Goal: Task Accomplishment & Management: Manage account settings

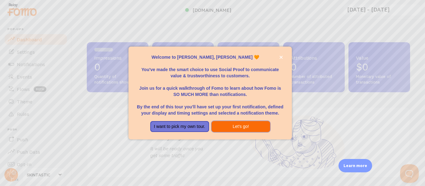
click at [218, 124] on button "Let's go!" at bounding box center [241, 126] width 59 height 11
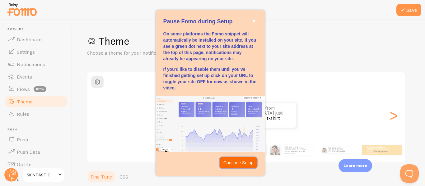
click at [227, 164] on p "Continue Setup" at bounding box center [238, 163] width 30 height 6
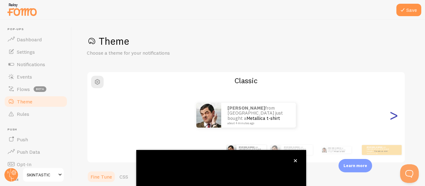
click at [393, 120] on div "Theme Choose a theme for your notifications Classic [PERSON_NAME] from [GEOGRAP…" at bounding box center [248, 182] width 323 height 295
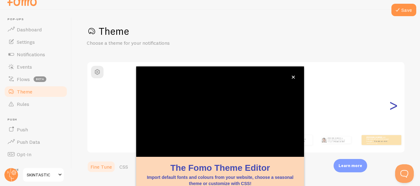
scroll to position [74, 0]
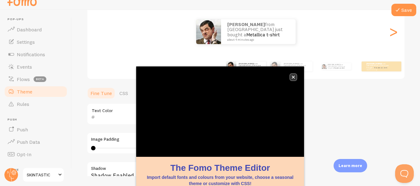
click at [291, 77] on button "close," at bounding box center [293, 77] width 7 height 7
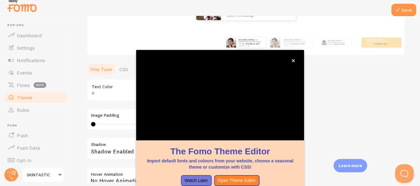
scroll to position [96, 0]
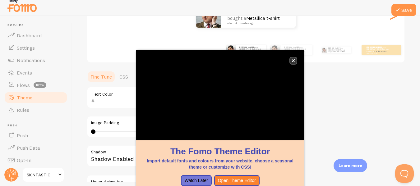
click at [294, 61] on icon "close," at bounding box center [293, 60] width 3 height 3
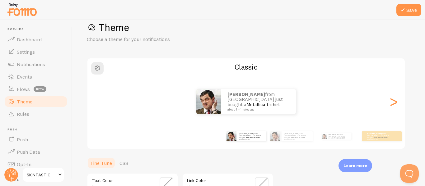
scroll to position [15, 0]
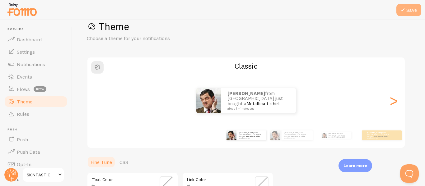
click at [404, 11] on icon at bounding box center [402, 9] width 7 height 7
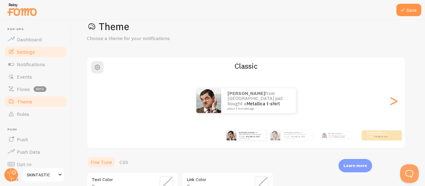
click at [33, 53] on span "Settings" at bounding box center [26, 52] width 18 height 6
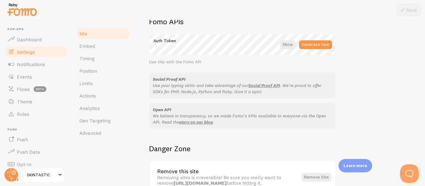
scroll to position [401, 0]
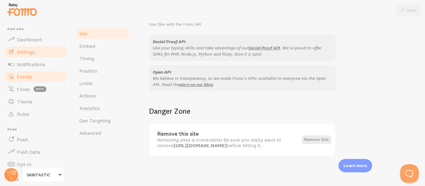
click at [25, 76] on span "Events" at bounding box center [24, 77] width 15 height 6
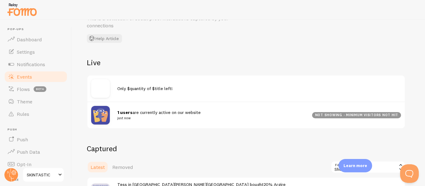
scroll to position [32, 0]
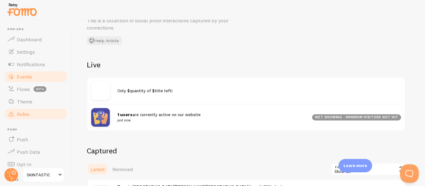
click at [18, 117] on span "Rules" at bounding box center [23, 114] width 12 height 6
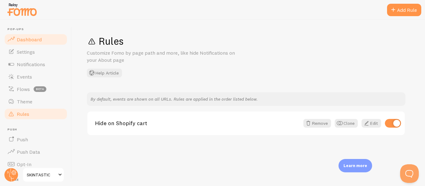
click at [29, 40] on span "Dashboard" at bounding box center [29, 39] width 25 height 6
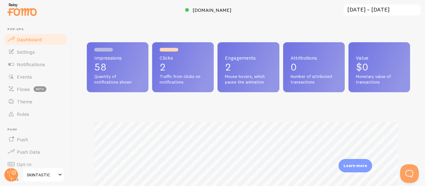
scroll to position [163, 319]
click at [19, 56] on link "Settings" at bounding box center [36, 52] width 64 height 12
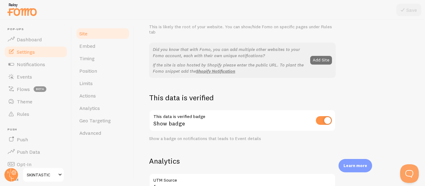
scroll to position [113, 0]
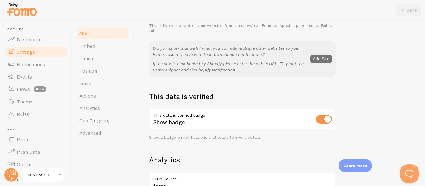
click at [317, 119] on input "checkbox" at bounding box center [324, 119] width 16 height 9
checkbox input "false"
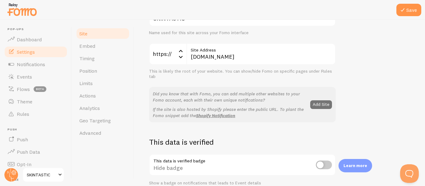
scroll to position [0, 0]
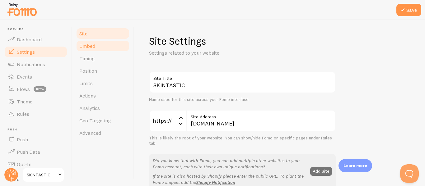
click at [95, 50] on link "Embed" at bounding box center [103, 46] width 54 height 12
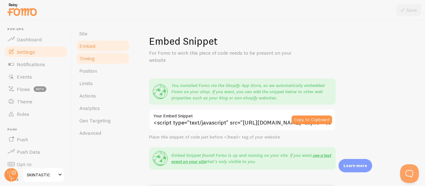
click at [100, 56] on link "Timing" at bounding box center [103, 58] width 54 height 12
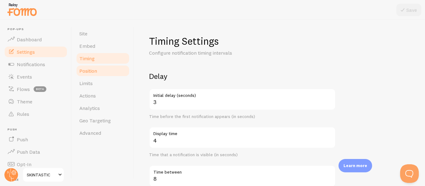
click at [89, 70] on span "Position" at bounding box center [88, 71] width 18 height 6
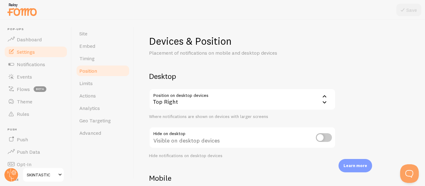
click at [317, 139] on input "checkbox" at bounding box center [324, 137] width 16 height 9
checkbox input "true"
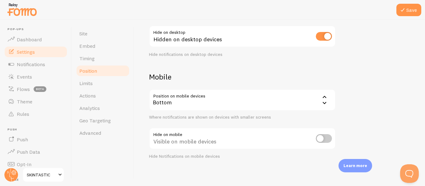
scroll to position [105, 0]
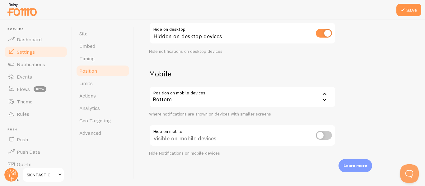
click at [330, 101] on div "Bottom" at bounding box center [242, 97] width 187 height 22
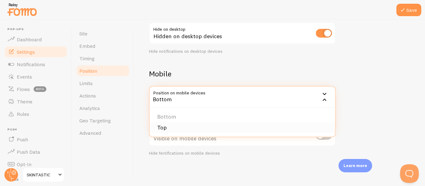
click at [312, 128] on li "Top" at bounding box center [242, 128] width 185 height 11
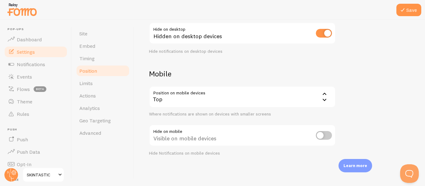
click at [322, 135] on input "checkbox" at bounding box center [324, 135] width 16 height 9
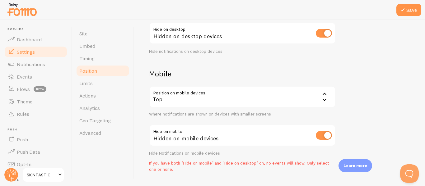
click at [322, 135] on input "checkbox" at bounding box center [324, 135] width 16 height 9
checkbox input "false"
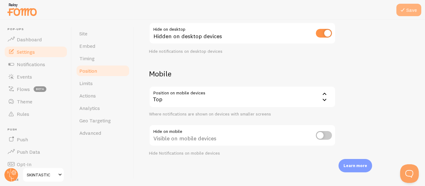
click at [410, 8] on button "Save" at bounding box center [408, 10] width 25 height 12
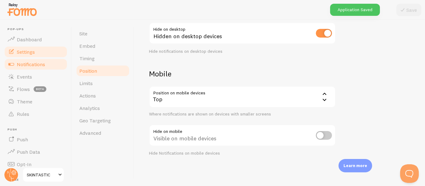
click at [41, 62] on span "Notifications" at bounding box center [31, 64] width 28 height 6
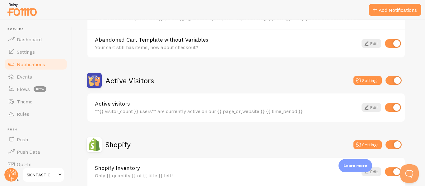
scroll to position [109, 0]
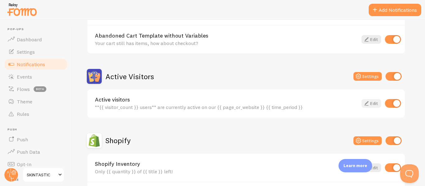
click at [372, 103] on link "Edit" at bounding box center [372, 103] width 20 height 9
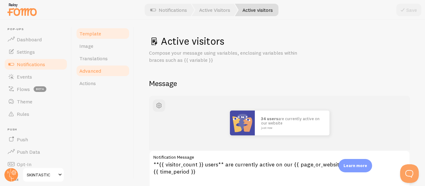
click at [88, 77] on link "Advanced" at bounding box center [103, 71] width 54 height 12
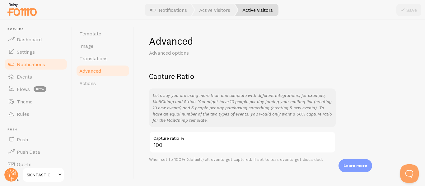
scroll to position [6, 0]
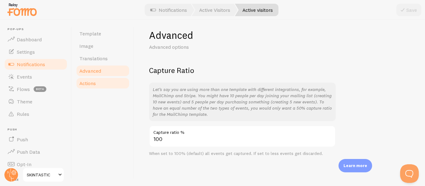
click at [102, 88] on link "Actions" at bounding box center [103, 83] width 54 height 12
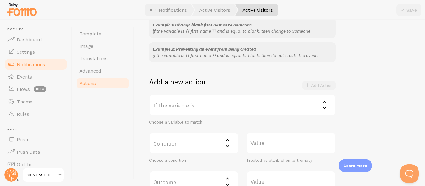
scroll to position [97, 0]
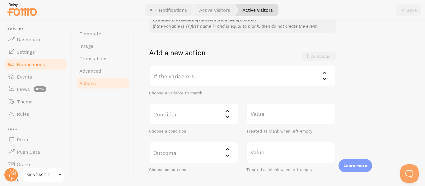
click at [327, 75] on icon at bounding box center [324, 72] width 7 height 7
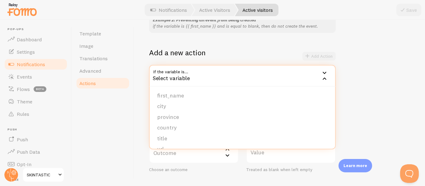
click at [327, 75] on icon at bounding box center [324, 78] width 7 height 7
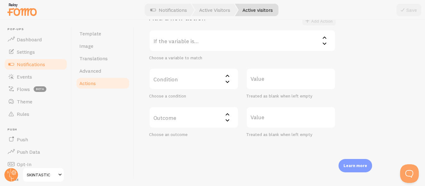
scroll to position [137, 0]
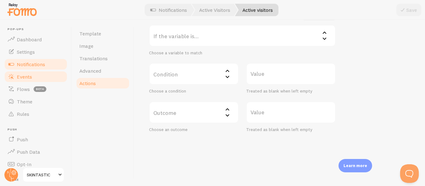
click at [15, 79] on span at bounding box center [10, 76] width 7 height 7
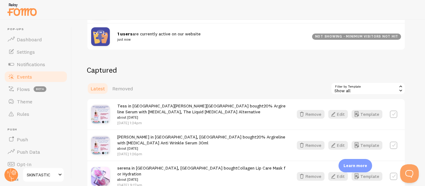
scroll to position [111, 0]
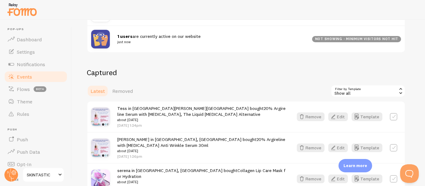
click at [375, 39] on div "not showing - minimum visitors not hit" at bounding box center [356, 39] width 89 height 6
click at [400, 86] on icon at bounding box center [401, 89] width 6 height 6
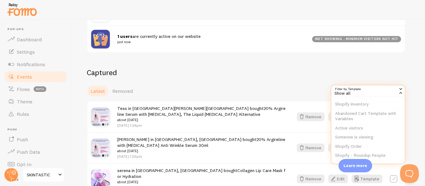
scroll to position [14, 0]
click at [364, 133] on li "Someone is viewing" at bounding box center [367, 135] width 73 height 9
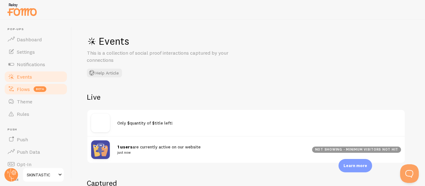
click at [21, 90] on span "Flows" at bounding box center [23, 89] width 13 height 6
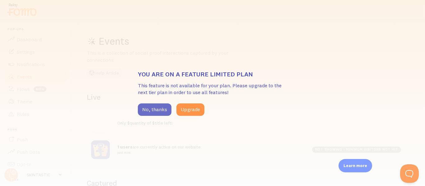
click at [141, 107] on button "No, thanks" at bounding box center [155, 110] width 34 height 12
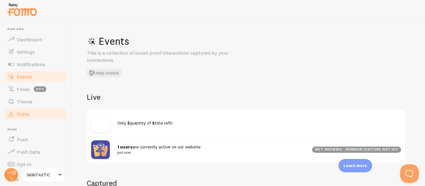
click at [28, 111] on span "Rules" at bounding box center [23, 114] width 12 height 6
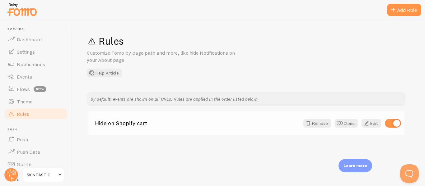
click at [394, 123] on input "checkbox" at bounding box center [393, 123] width 16 height 9
checkbox input "false"
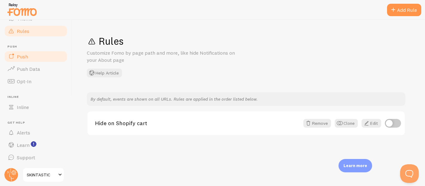
click at [51, 51] on link "Push" at bounding box center [36, 56] width 64 height 12
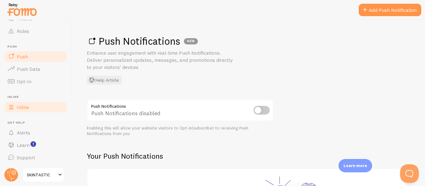
click at [62, 111] on link "Inline" at bounding box center [36, 107] width 64 height 12
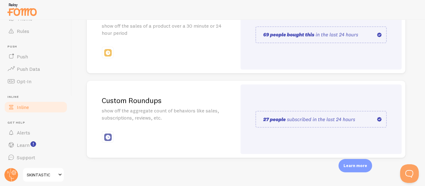
scroll to position [190, 0]
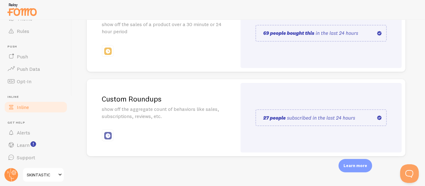
click at [345, 116] on img at bounding box center [320, 118] width 131 height 17
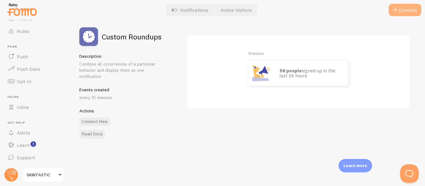
click at [400, 7] on button "Connect" at bounding box center [405, 10] width 33 height 12
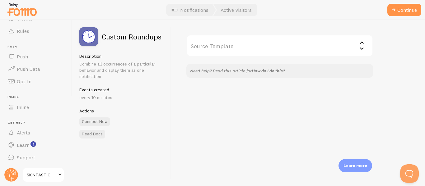
click at [423, 34] on div "Source Template Shopify Inventory Abandoned Cart Template with Variables Someon…" at bounding box center [298, 103] width 254 height 166
click at [420, 34] on div "Source Template Shopify Inventory Abandoned Cart Template with Variables Someon…" at bounding box center [298, 103] width 254 height 166
click at [391, 76] on div "Source Template Shopify Inventory Abandoned Cart Template with Variables Someon…" at bounding box center [298, 103] width 254 height 166
click at [350, 38] on input "Source Template" at bounding box center [279, 46] width 187 height 22
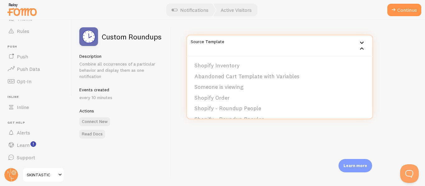
click at [353, 42] on input "Source Template" at bounding box center [279, 46] width 187 height 22
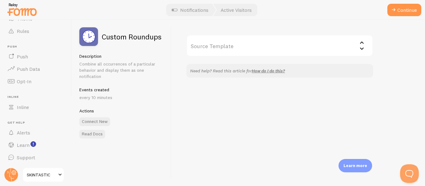
click at [355, 23] on div "Source Template Shopify Inventory Abandoned Cart Template with Variables Someon…" at bounding box center [298, 103] width 254 height 166
click at [407, 8] on button "Continue" at bounding box center [404, 10] width 34 height 12
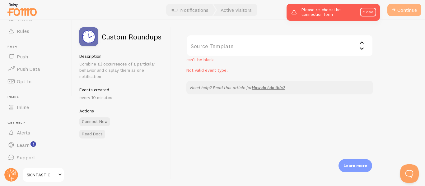
click at [407, 8] on button "Continue" at bounding box center [404, 10] width 34 height 12
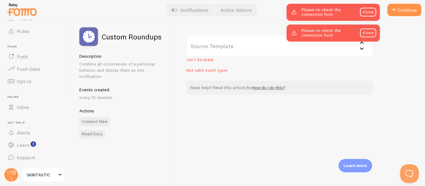
click at [339, 46] on input "Source Template" at bounding box center [279, 46] width 187 height 22
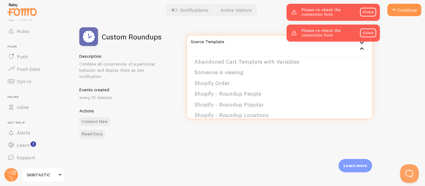
scroll to position [13, 0]
click at [348, 76] on li "Someone is viewing" at bounding box center [279, 74] width 185 height 11
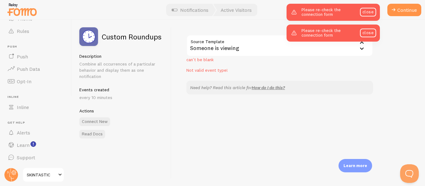
click at [397, 36] on div "Source Template Someone is viewing Shopify Inventory Abandoned Cart Template wi…" at bounding box center [298, 103] width 254 height 166
click at [370, 35] on link "close" at bounding box center [368, 33] width 16 height 9
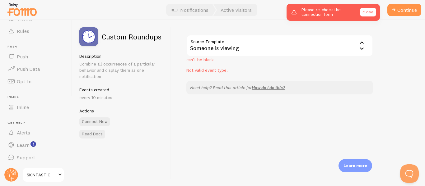
click at [368, 15] on link "close" at bounding box center [368, 12] width 16 height 9
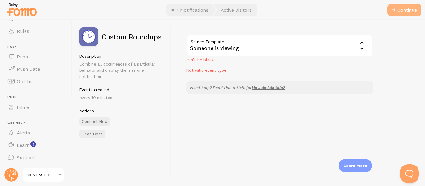
click at [408, 7] on button "Continue" at bounding box center [404, 10] width 34 height 12
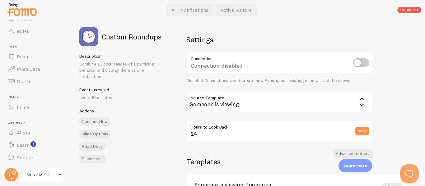
click at [360, 60] on input "checkbox" at bounding box center [361, 62] width 16 height 9
checkbox input "true"
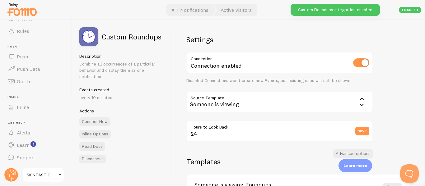
click at [397, 86] on div "Settings Connection Connection enabled Disabled Connections won't create new Ev…" at bounding box center [298, 103] width 254 height 166
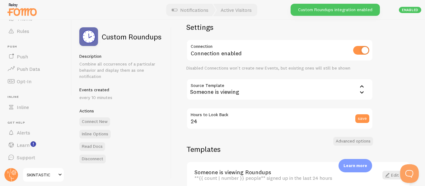
scroll to position [45, 0]
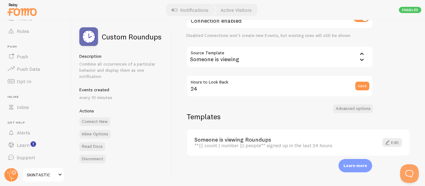
click at [397, 86] on div "Settings Connection Connection enabled Disabled Connections won't create new Ev…" at bounding box center [298, 103] width 254 height 166
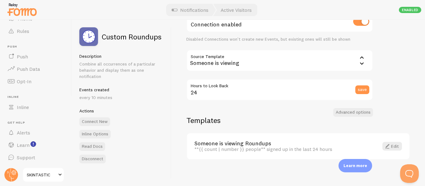
scroll to position [0, 0]
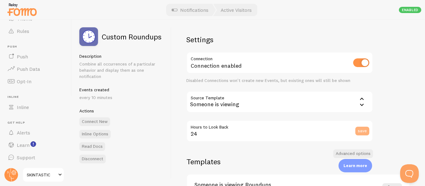
click at [359, 133] on button "save" at bounding box center [362, 131] width 14 height 9
click at [189, 7] on link "Notifications" at bounding box center [190, 10] width 52 height 12
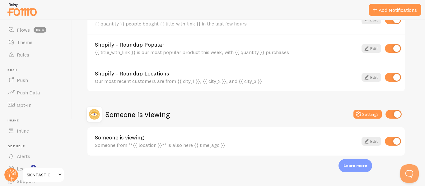
scroll to position [59, 0]
click at [34, 105] on link "Opt-In" at bounding box center [36, 105] width 64 height 12
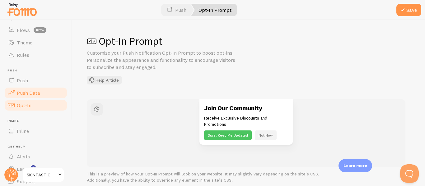
click at [38, 92] on span "Push Data" at bounding box center [28, 93] width 23 height 6
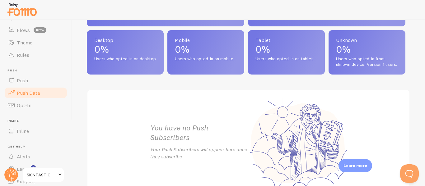
scroll to position [345, 0]
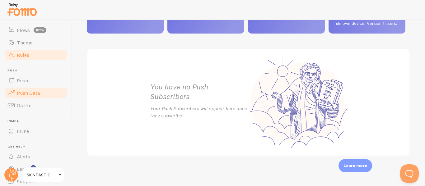
click at [30, 57] on link "Rules" at bounding box center [36, 55] width 64 height 12
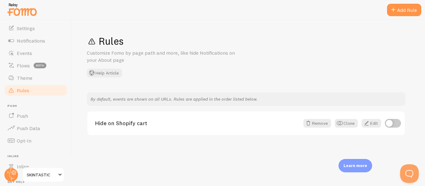
scroll to position [23, 0]
click at [28, 64] on span "Flows" at bounding box center [23, 66] width 13 height 6
